Goal: Information Seeking & Learning: Learn about a topic

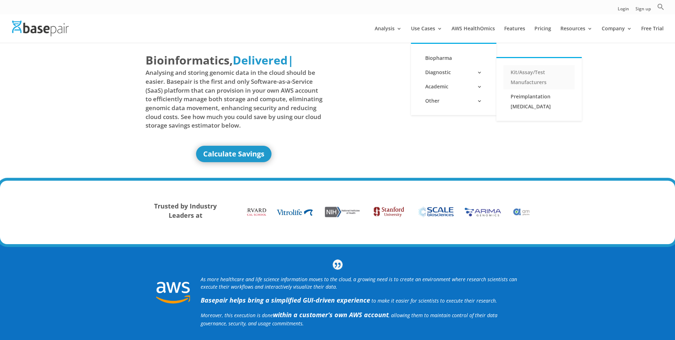
click at [533, 71] on link "Kit/Assay/Test Manufacturers" at bounding box center [539, 77] width 71 height 24
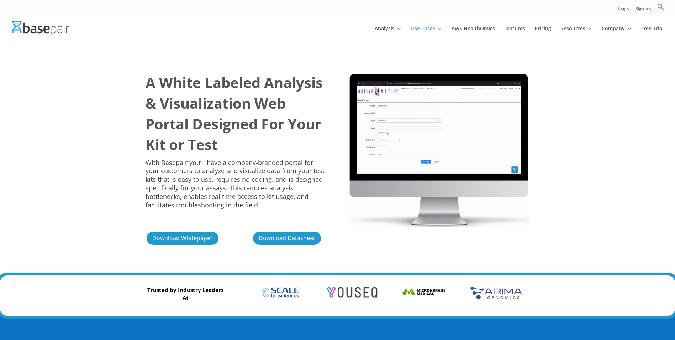
click at [156, 93] on div "A White Labeled Analysis & Visualization Web Portal Designed For Your Kit or Te…" at bounding box center [337, 158] width 675 height 233
